Goal: Task Accomplishment & Management: Manage account settings

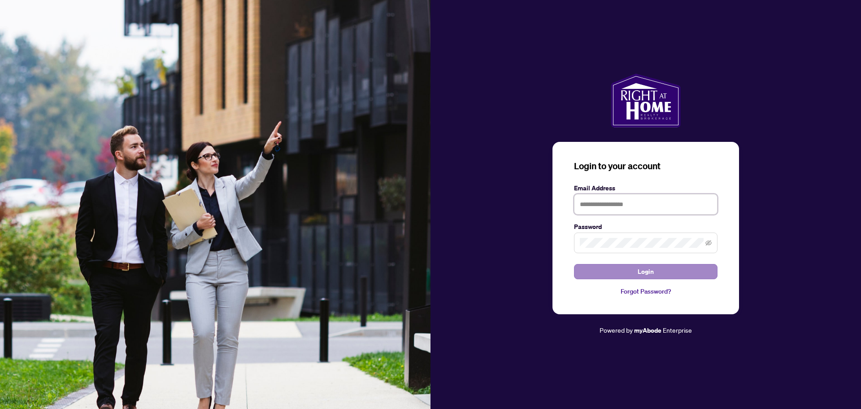
type input "**********"
click at [644, 276] on span "Login" at bounding box center [646, 271] width 16 height 14
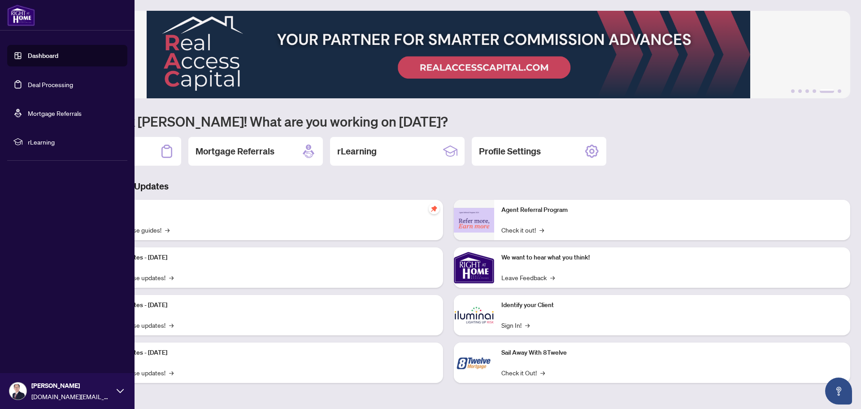
click at [39, 83] on link "Deal Processing" at bounding box center [50, 84] width 45 height 8
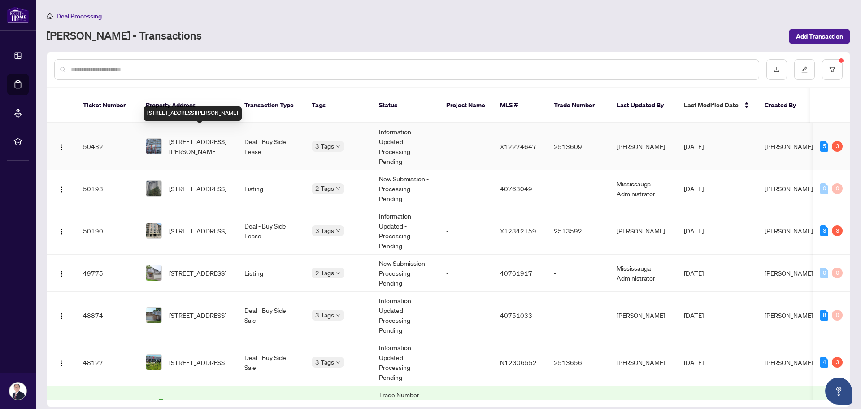
click at [207, 136] on span "[STREET_ADDRESS][PERSON_NAME]" at bounding box center [199, 146] width 61 height 20
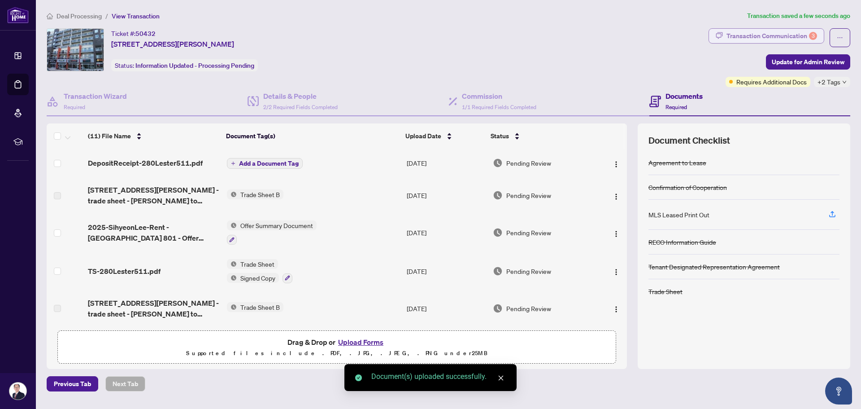
click at [751, 33] on div "Transaction Communication 3" at bounding box center [772, 36] width 91 height 14
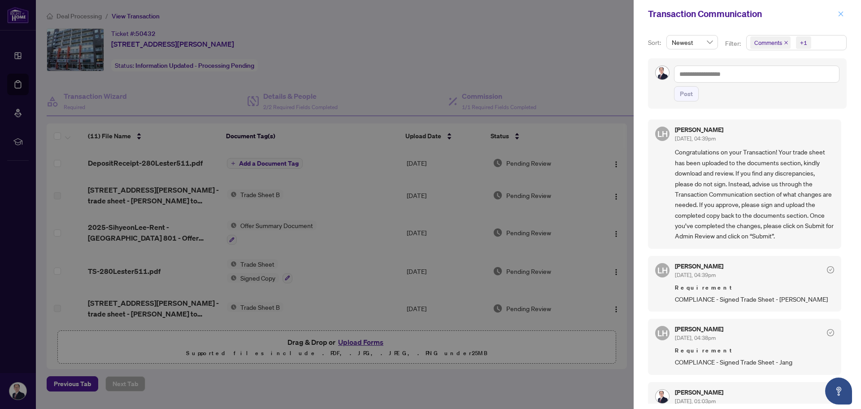
click at [840, 15] on icon "close" at bounding box center [841, 13] width 5 height 5
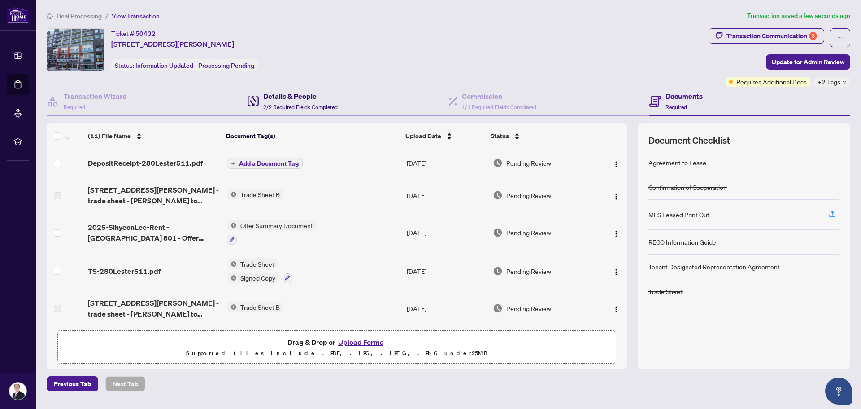
click at [284, 95] on h4 "Details & People" at bounding box center [300, 96] width 74 height 11
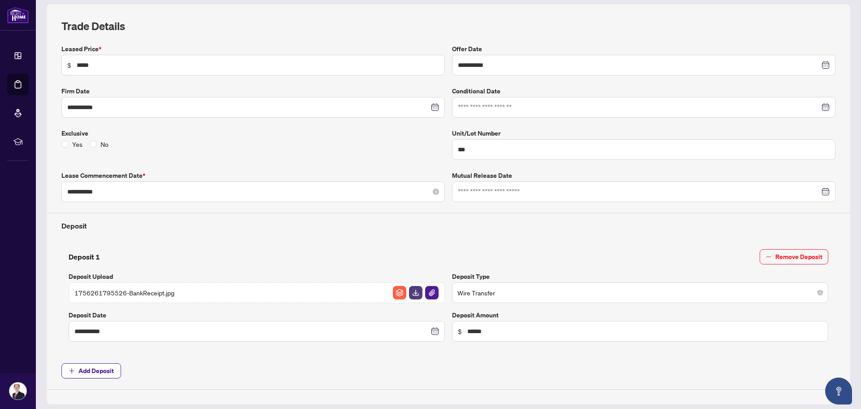
scroll to position [135, 0]
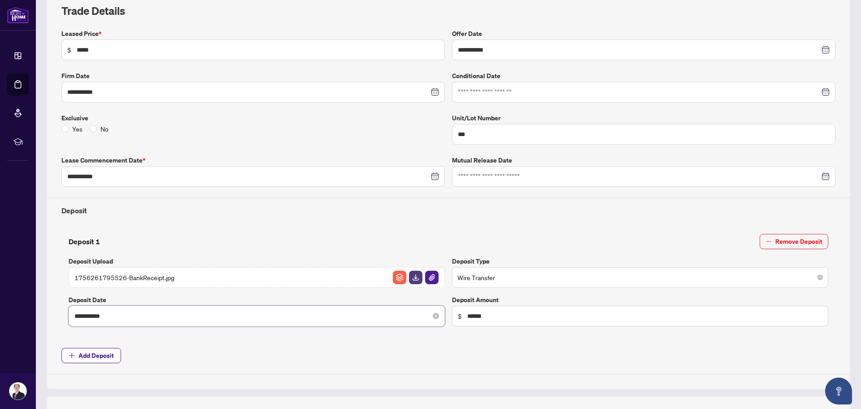
click at [181, 316] on input "**********" at bounding box center [251, 316] width 355 height 10
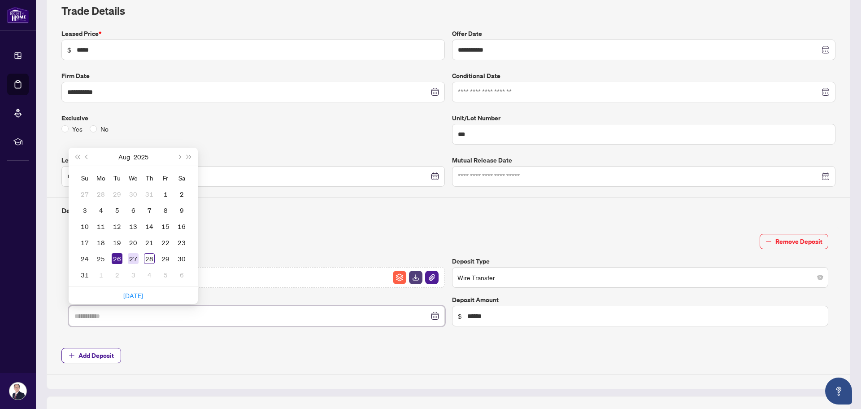
type input "**********"
click at [133, 257] on div "27" at bounding box center [133, 258] width 11 height 11
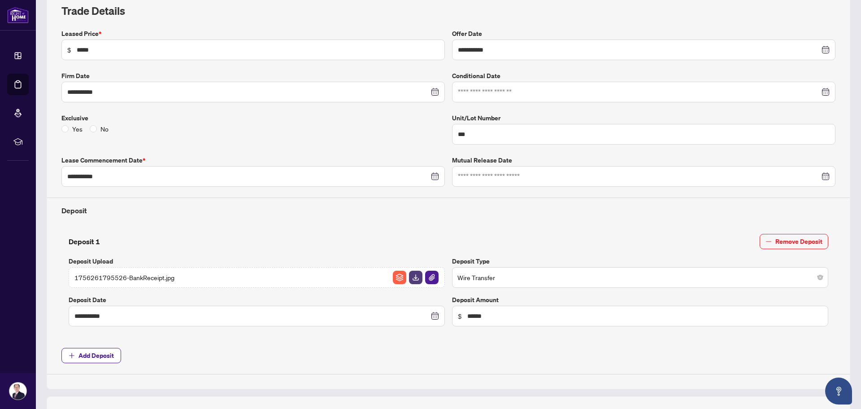
click at [204, 348] on span "Add Deposit" at bounding box center [448, 355] width 774 height 15
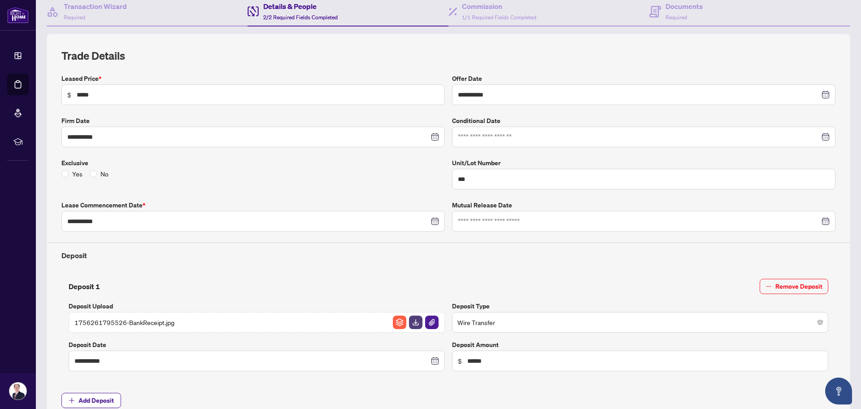
scroll to position [0, 0]
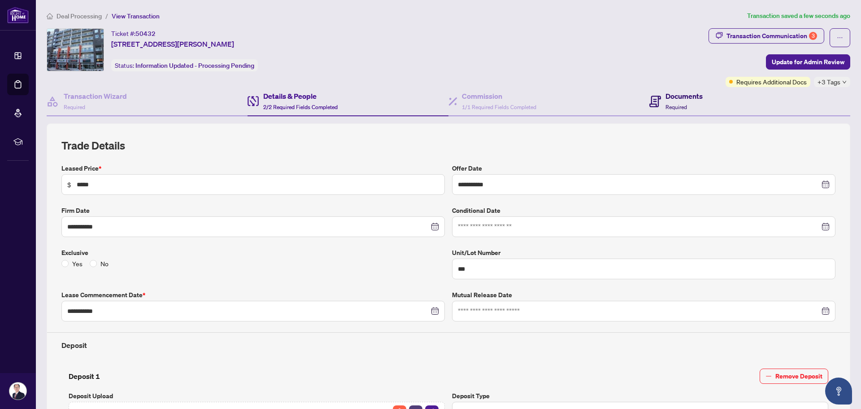
click at [666, 99] on h4 "Documents" at bounding box center [684, 96] width 37 height 11
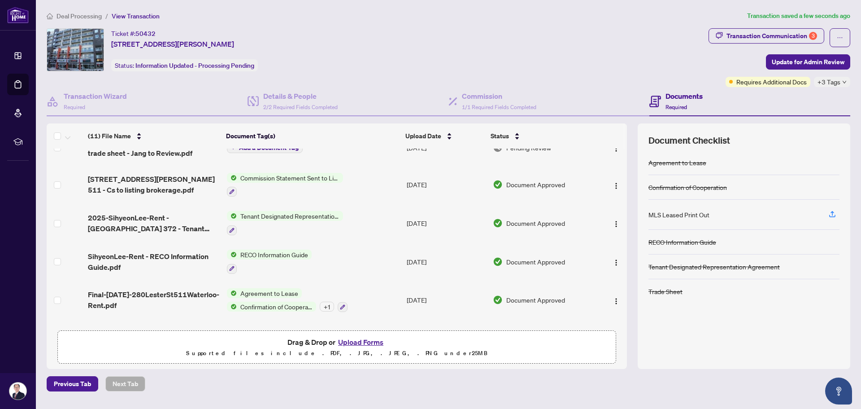
scroll to position [230, 0]
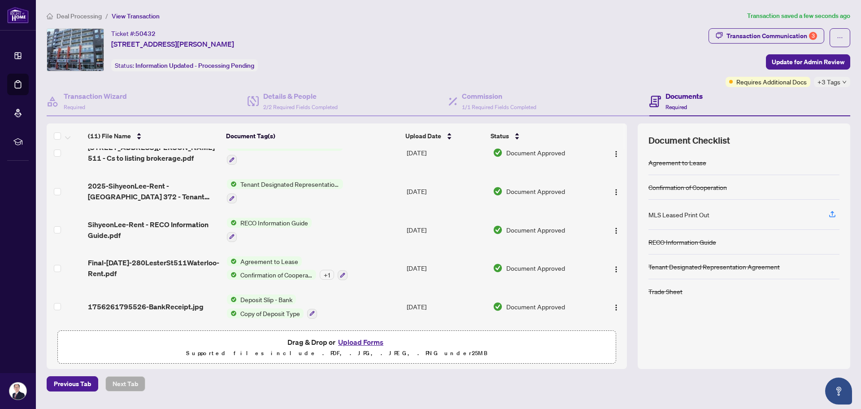
click at [845, 82] on icon "down" at bounding box center [845, 82] width 4 height 4
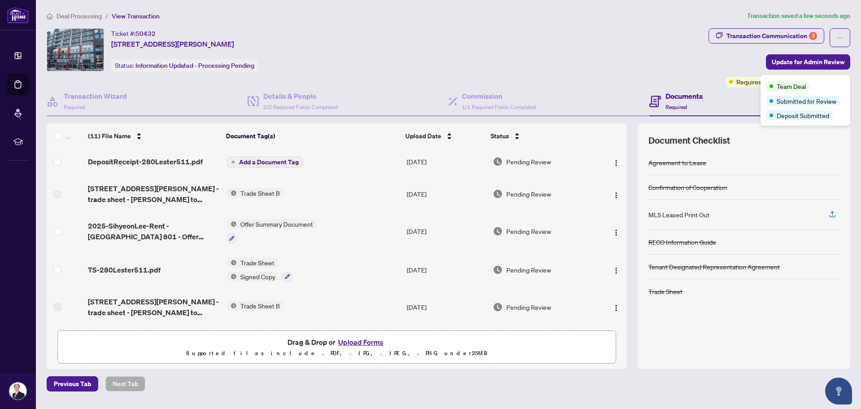
scroll to position [0, 0]
click at [270, 165] on span "Add a Document Tag" at bounding box center [269, 163] width 60 height 6
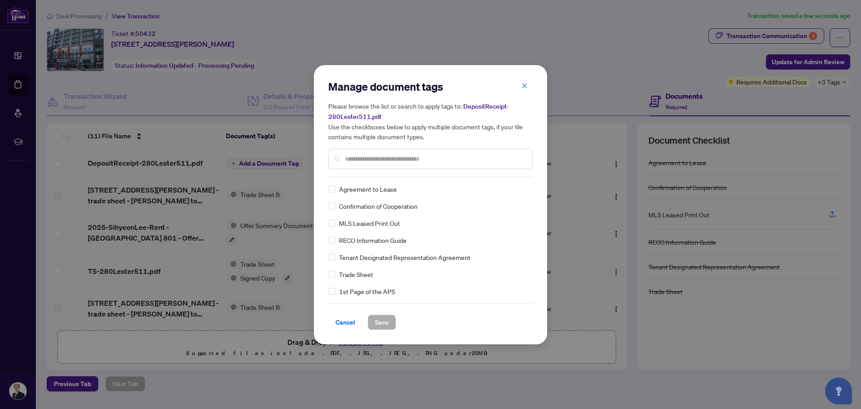
click at [358, 162] on input "text" at bounding box center [435, 159] width 180 height 10
type input "****"
click at [381, 320] on span "Save" at bounding box center [382, 322] width 14 height 14
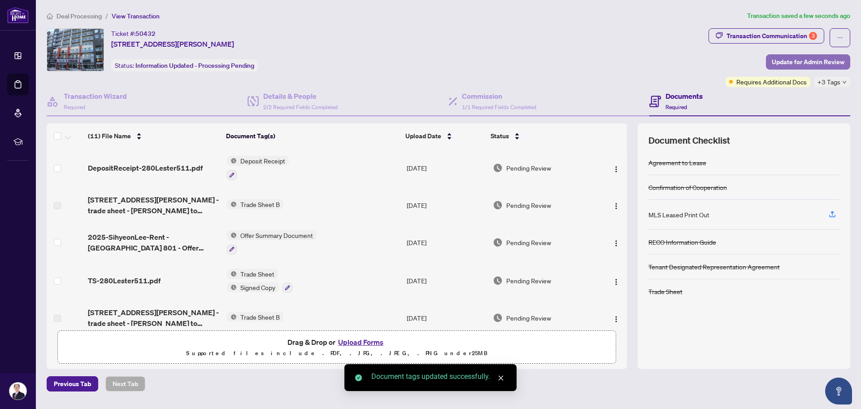
click at [791, 62] on span "Update for Admin Review" at bounding box center [808, 62] width 73 height 14
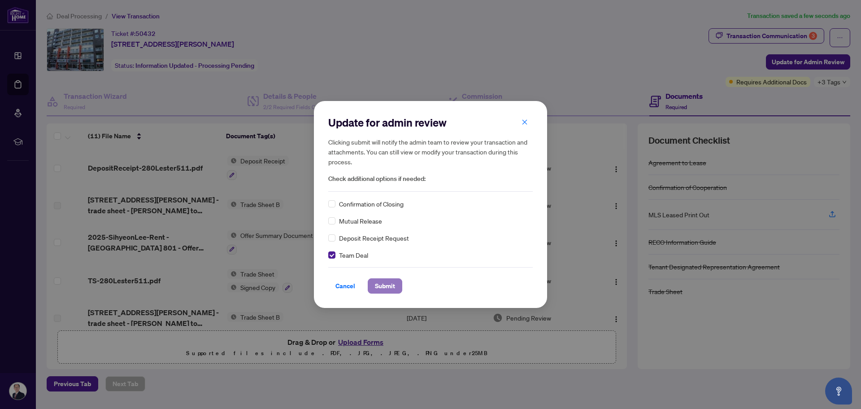
click at [388, 285] on span "Submit" at bounding box center [385, 286] width 20 height 14
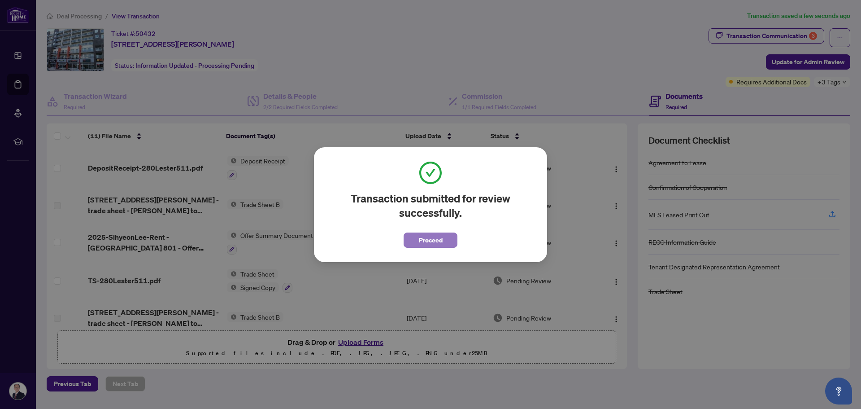
click at [427, 239] on span "Proceed" at bounding box center [431, 240] width 24 height 14
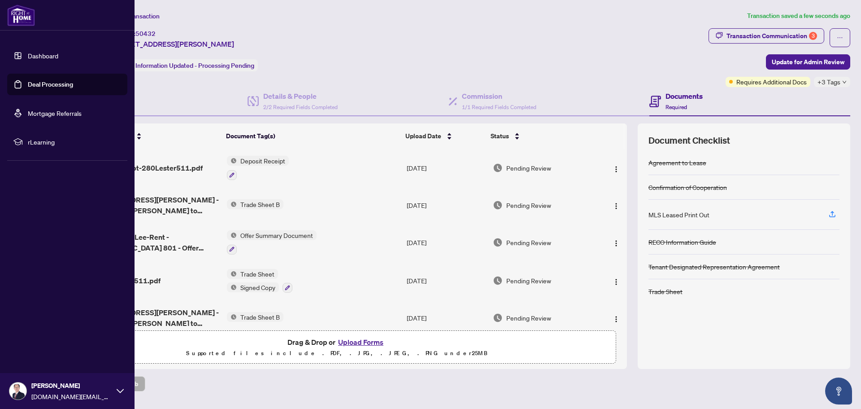
click at [39, 87] on link "Deal Processing" at bounding box center [50, 84] width 45 height 8
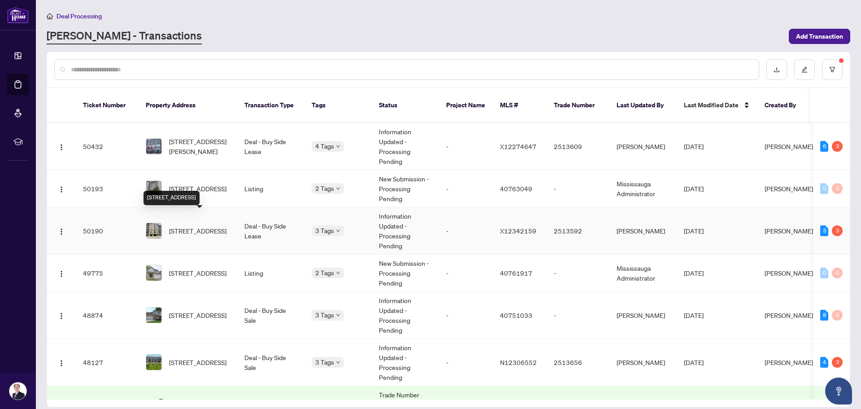
click at [198, 226] on span "[STREET_ADDRESS]" at bounding box center [197, 231] width 57 height 10
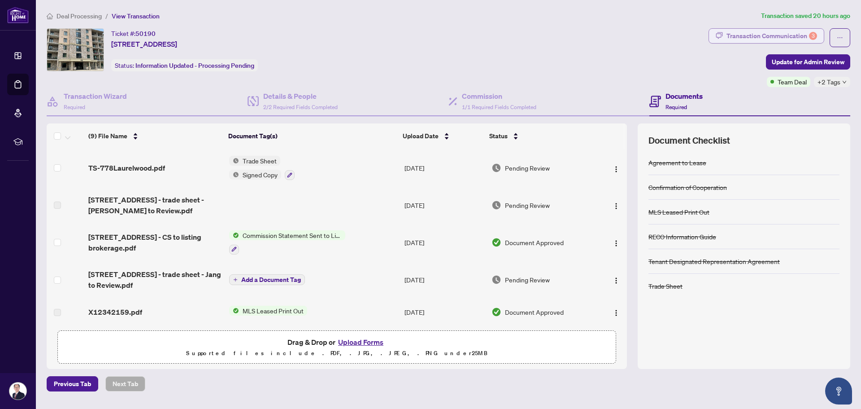
click at [751, 37] on div "Transaction Communication 3" at bounding box center [772, 36] width 91 height 14
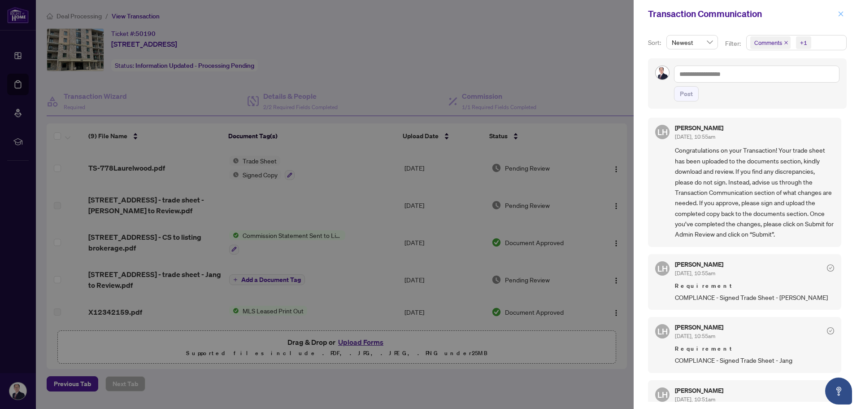
click at [841, 12] on icon "close" at bounding box center [841, 14] width 6 height 6
